Goal: Complete application form

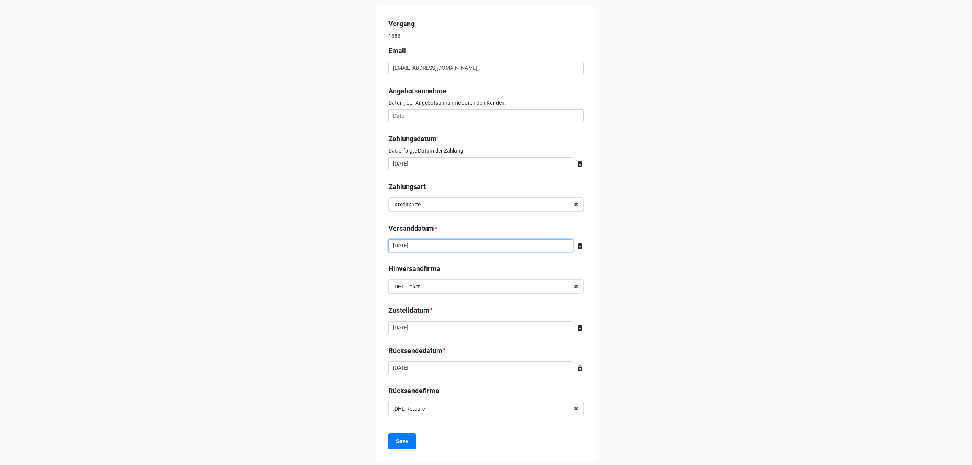
click at [484, 245] on input "[DATE]" at bounding box center [480, 245] width 185 height 13
click at [430, 306] on td "13" at bounding box center [435, 305] width 13 height 11
type input "August 13, 2025"
click at [404, 439] on b "Save" at bounding box center [402, 441] width 12 height 8
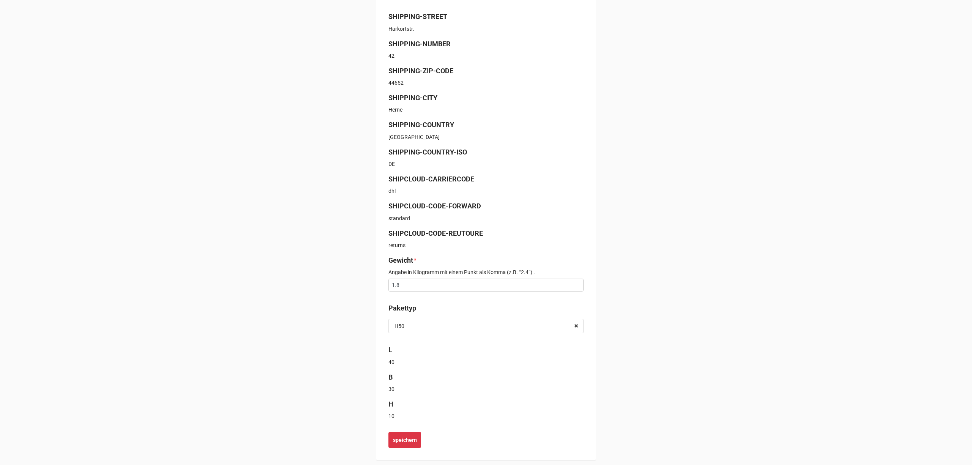
scroll to position [185, 0]
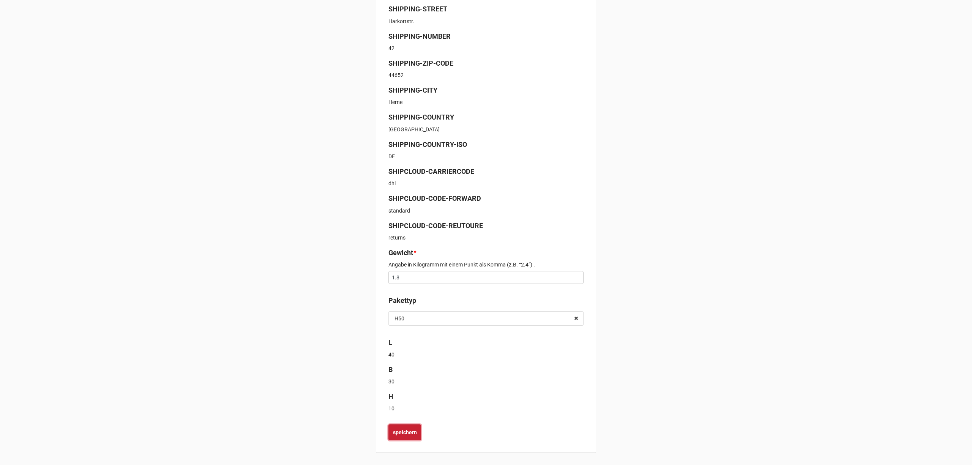
click at [401, 432] on b "speichern" at bounding box center [405, 433] width 24 height 8
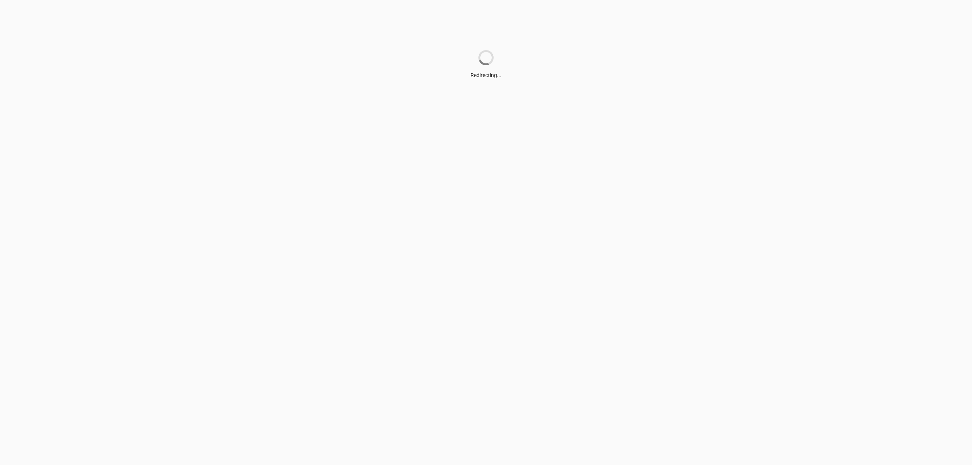
scroll to position [0, 0]
